Goal: Find specific page/section: Find specific page/section

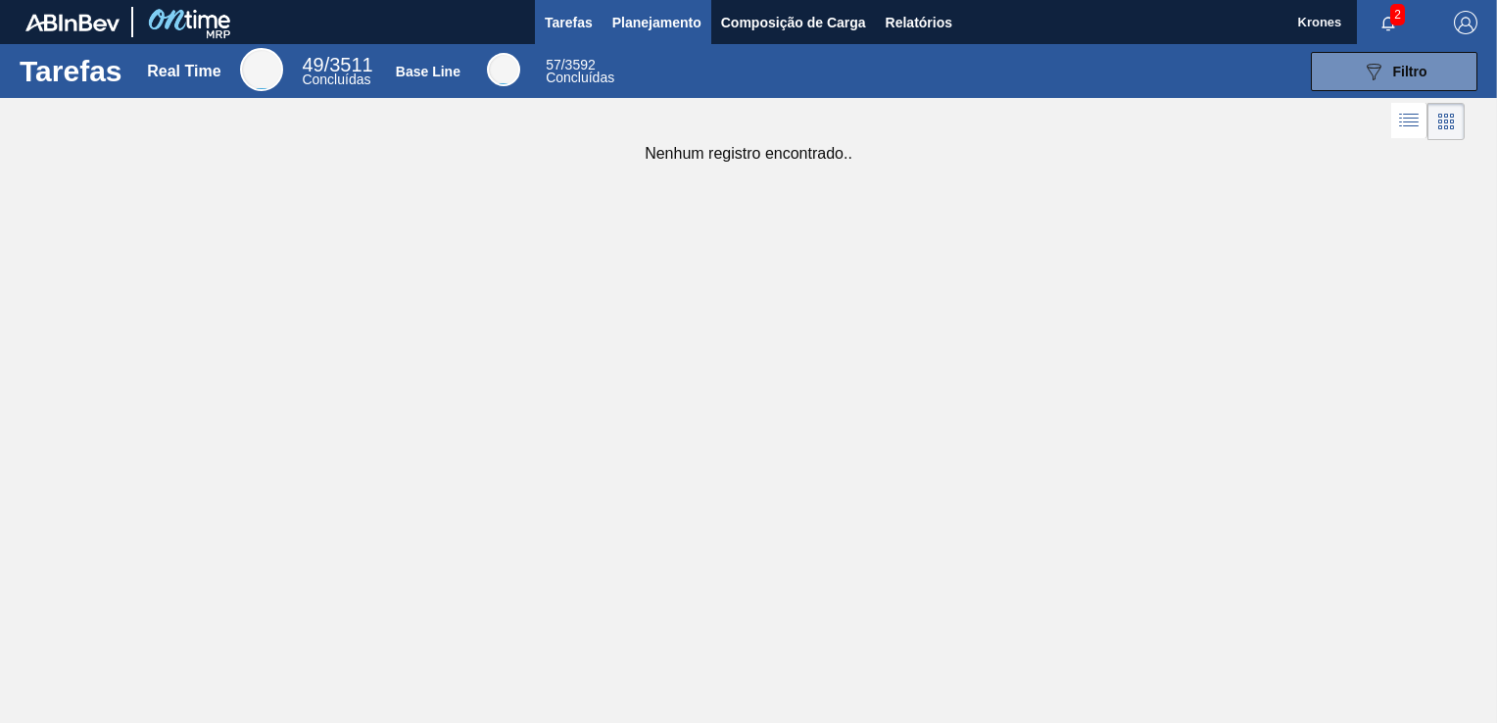
click at [654, 18] on span "Planejamento" at bounding box center [656, 23] width 89 height 24
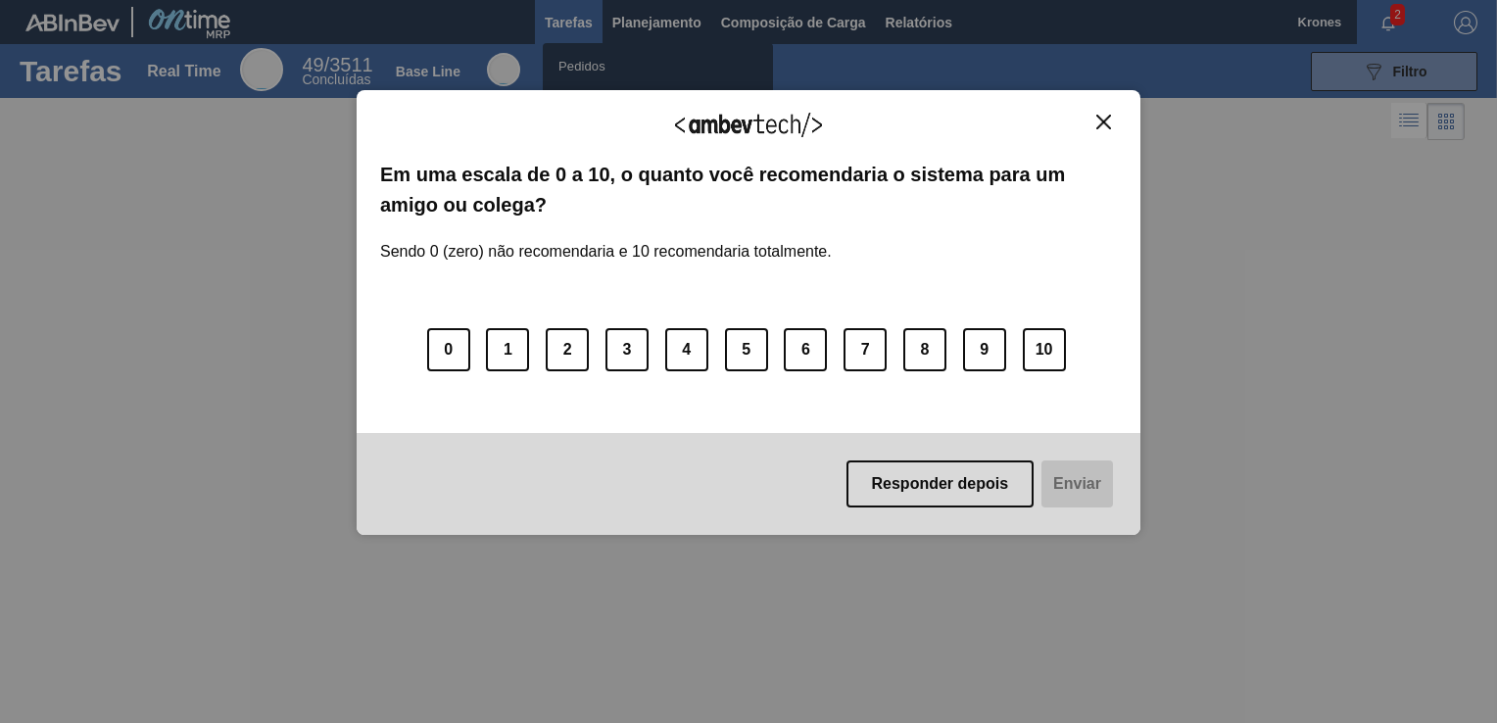
click at [578, 67] on div "Agradecemos seu feedback! Em uma escala de 0 a 10, o quanto você recomendaria o…" at bounding box center [749, 312] width 784 height 668
click at [1101, 115] on img "Close" at bounding box center [1103, 122] width 15 height 15
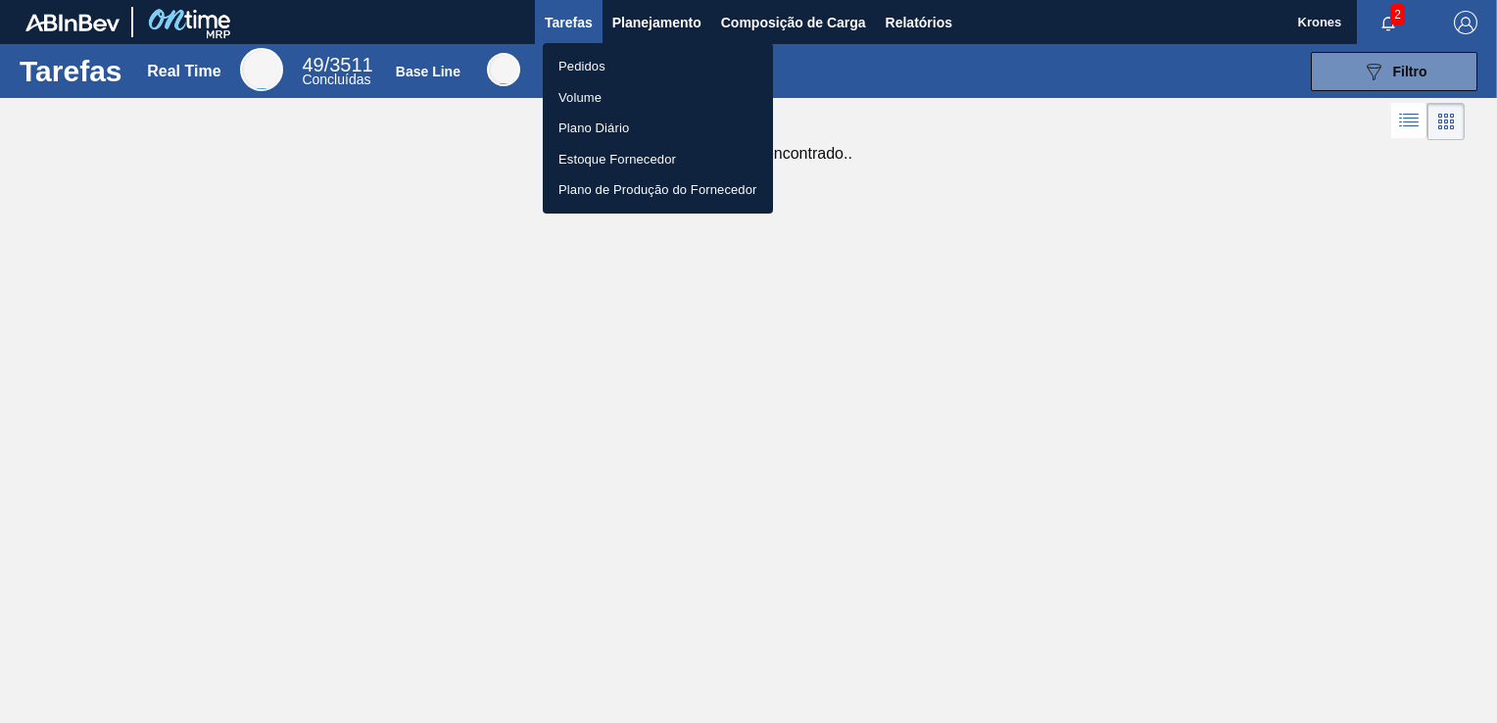
click at [595, 60] on li "Pedidos" at bounding box center [658, 66] width 230 height 31
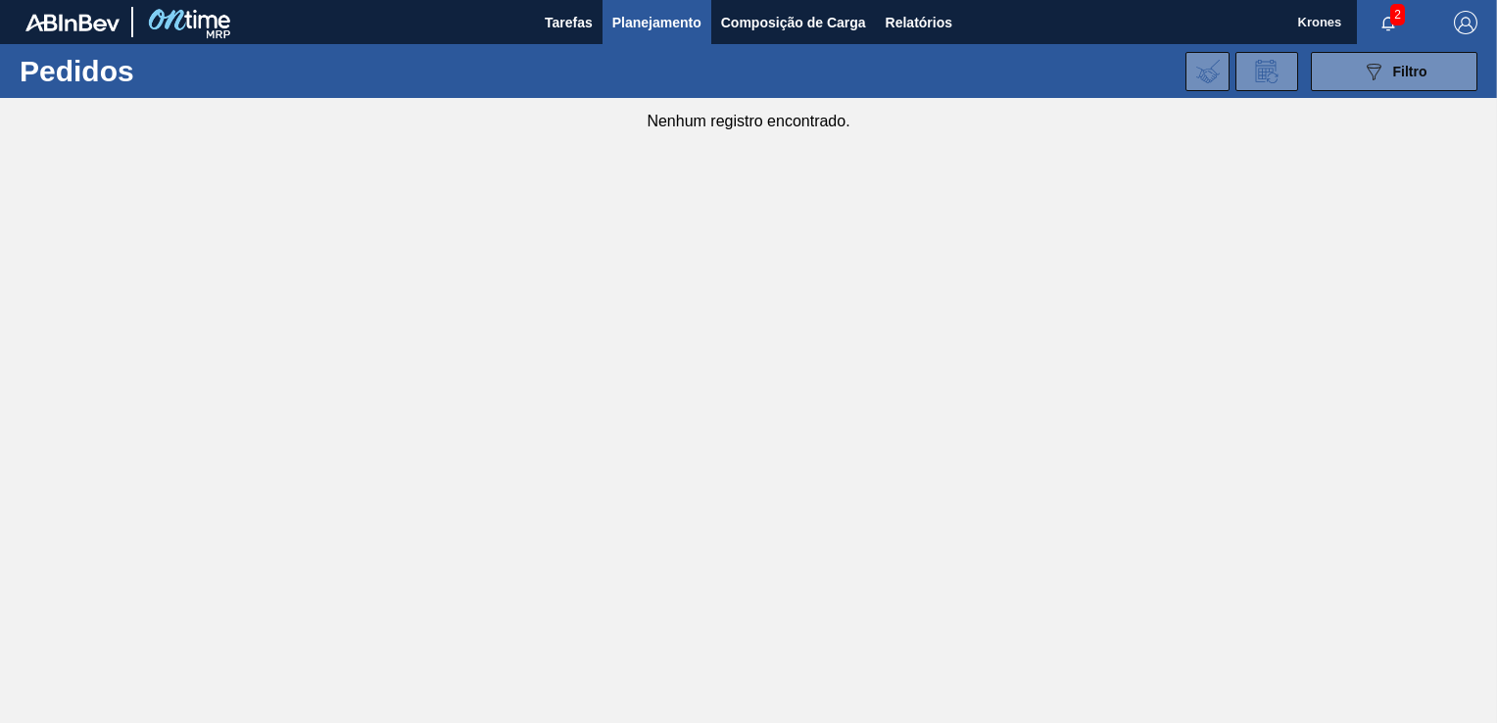
click at [627, 21] on span "Planejamento" at bounding box center [656, 23] width 89 height 24
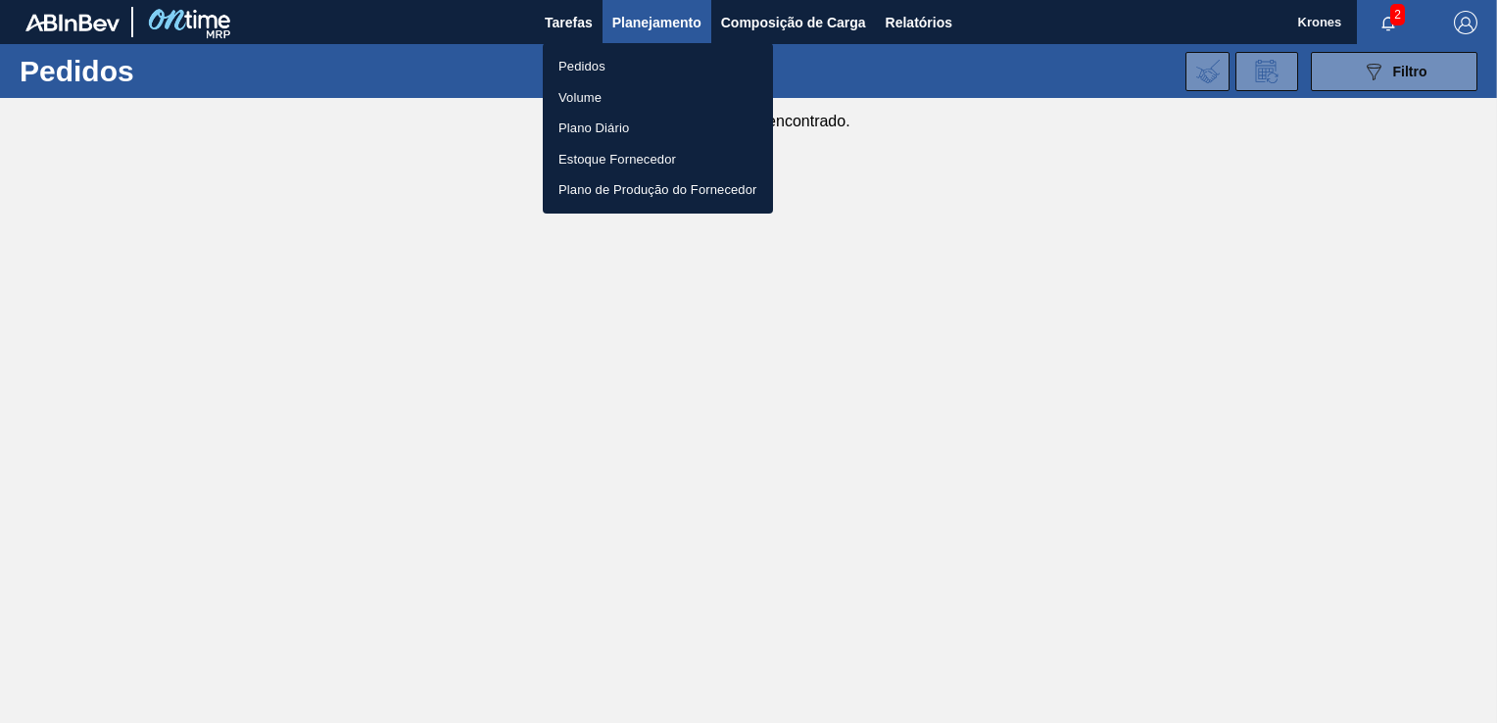
click at [580, 62] on li "Pedidos" at bounding box center [658, 66] width 230 height 31
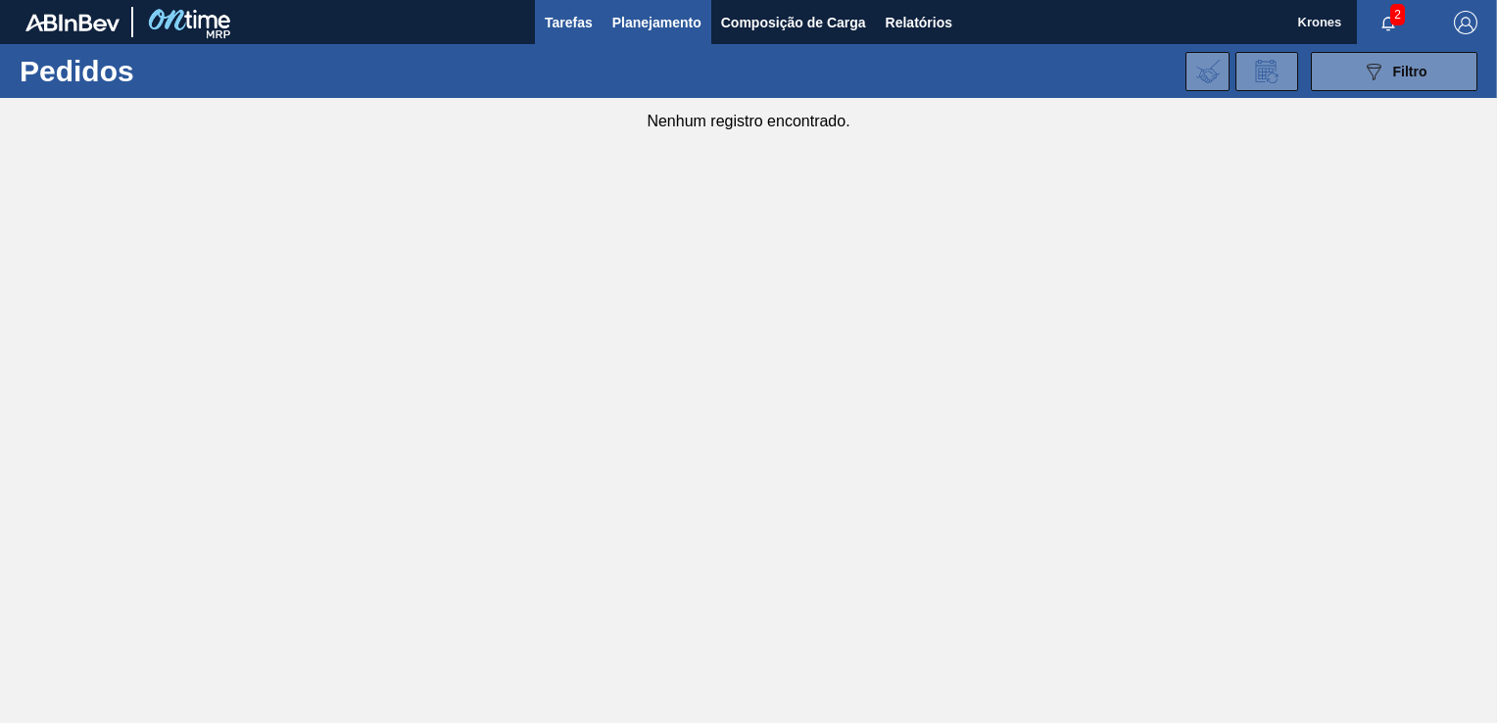
click at [572, 25] on span "Tarefas" at bounding box center [569, 23] width 48 height 24
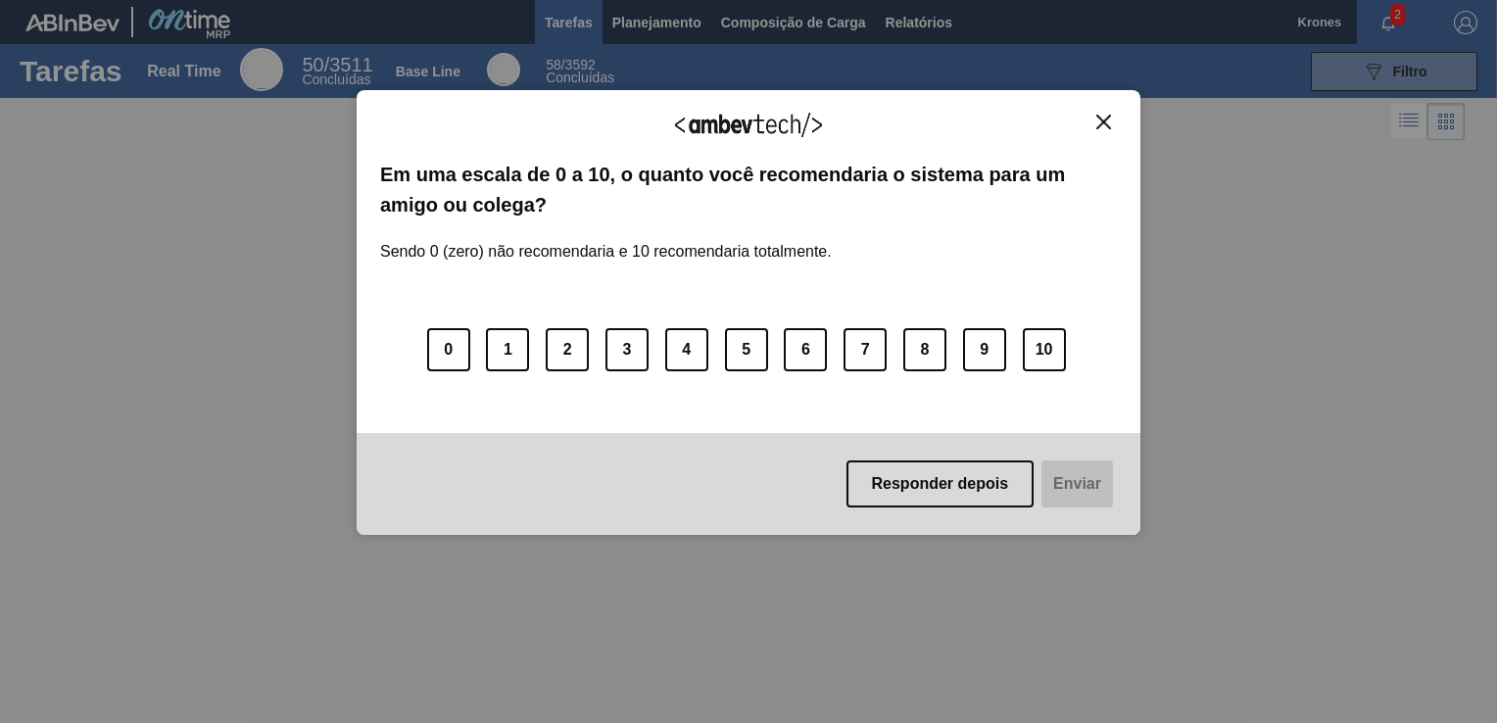
click at [1101, 119] on img "Close" at bounding box center [1103, 122] width 15 height 15
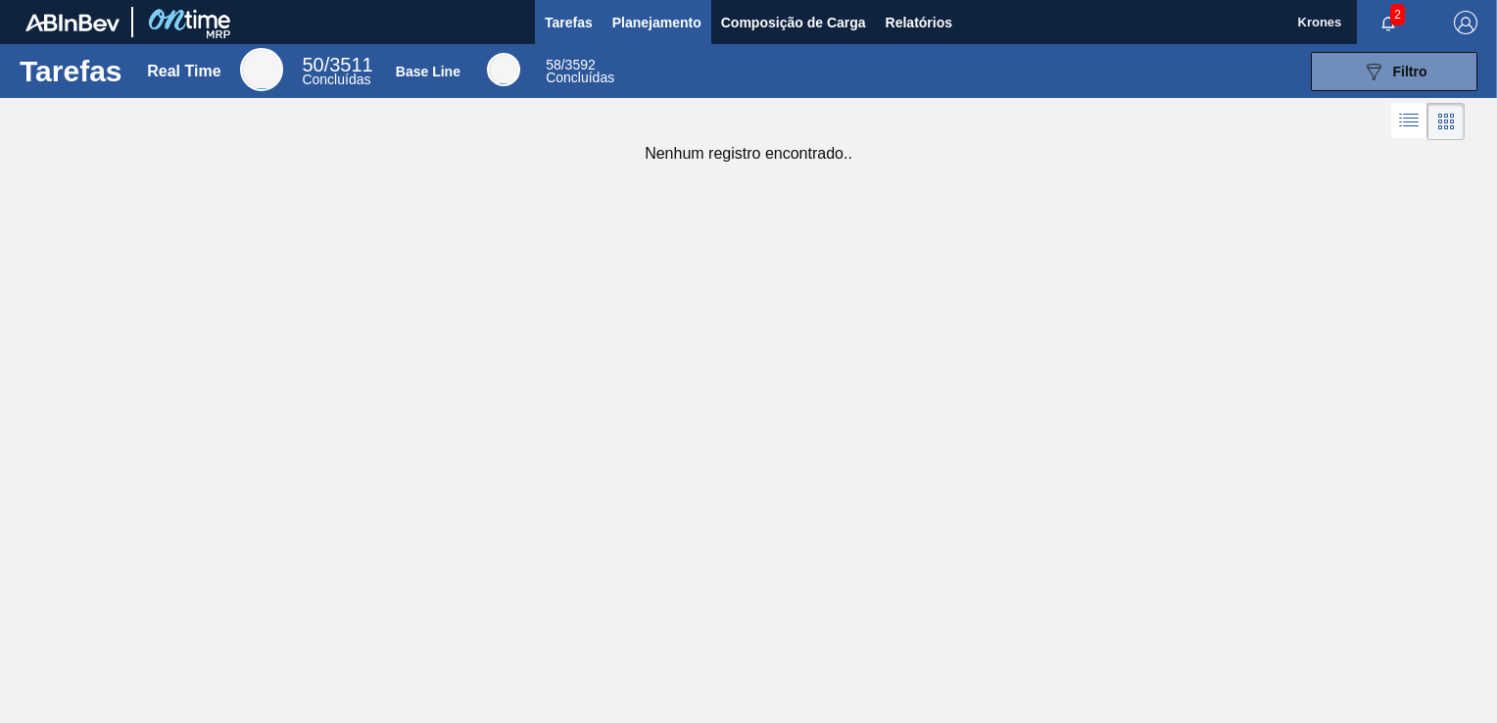
click at [639, 28] on span "Planejamento" at bounding box center [656, 23] width 89 height 24
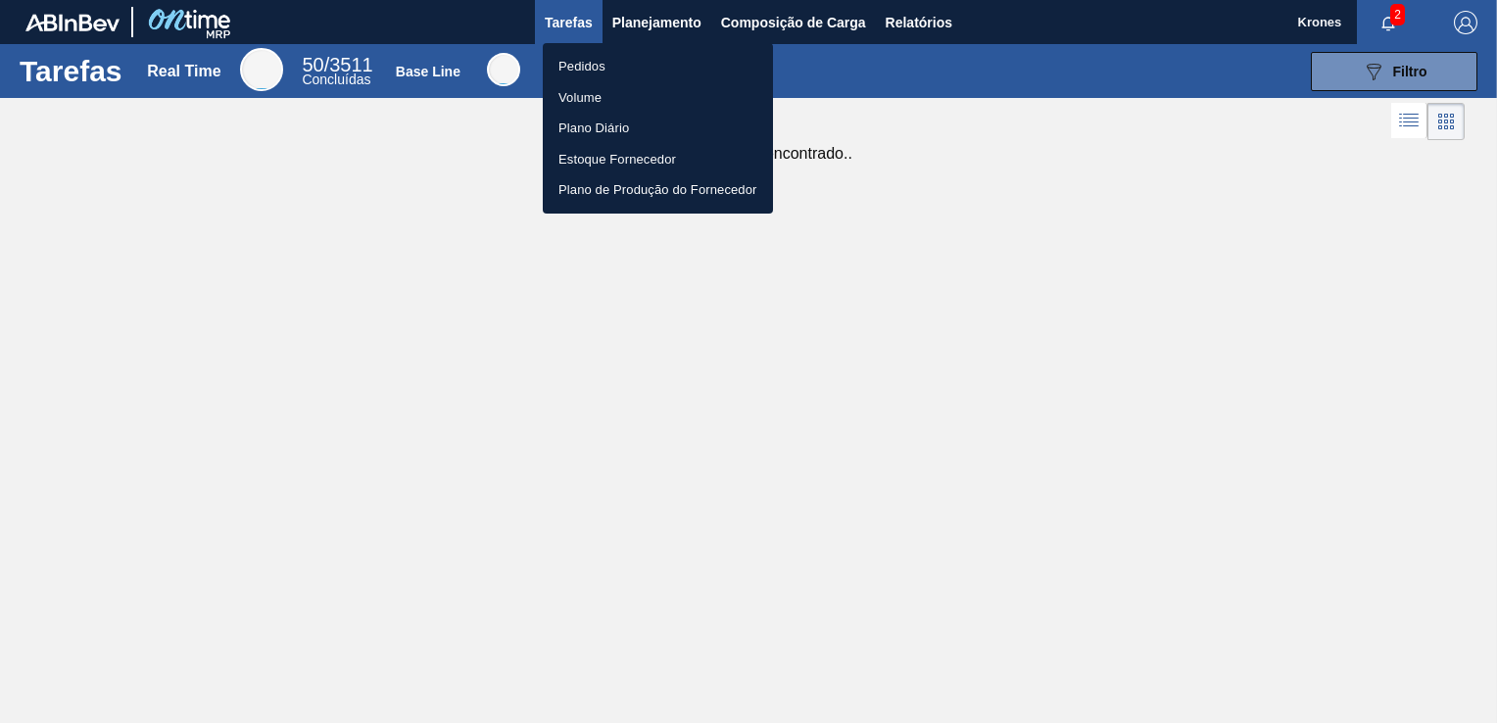
click at [590, 66] on li "Pedidos" at bounding box center [658, 66] width 230 height 31
